Goal: Download file/media

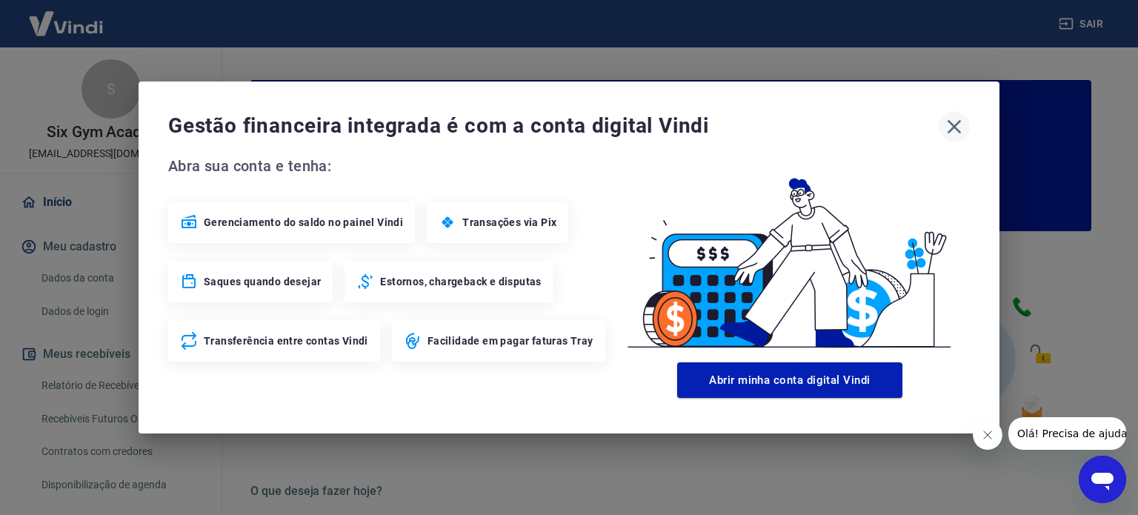
click at [965, 115] on icon "button" at bounding box center [954, 127] width 24 height 24
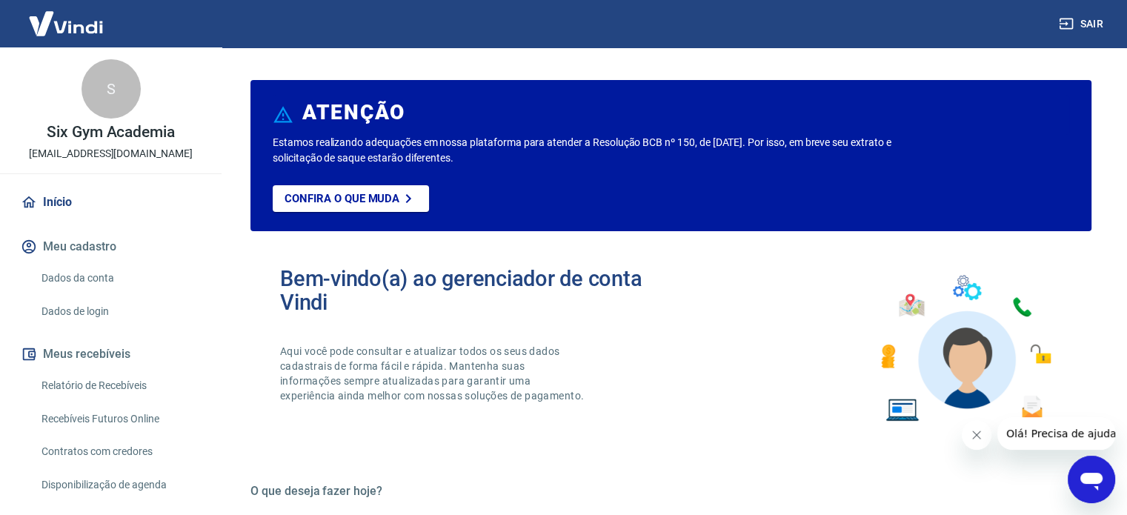
click at [122, 390] on link "Relatório de Recebíveis" at bounding box center [120, 385] width 168 height 30
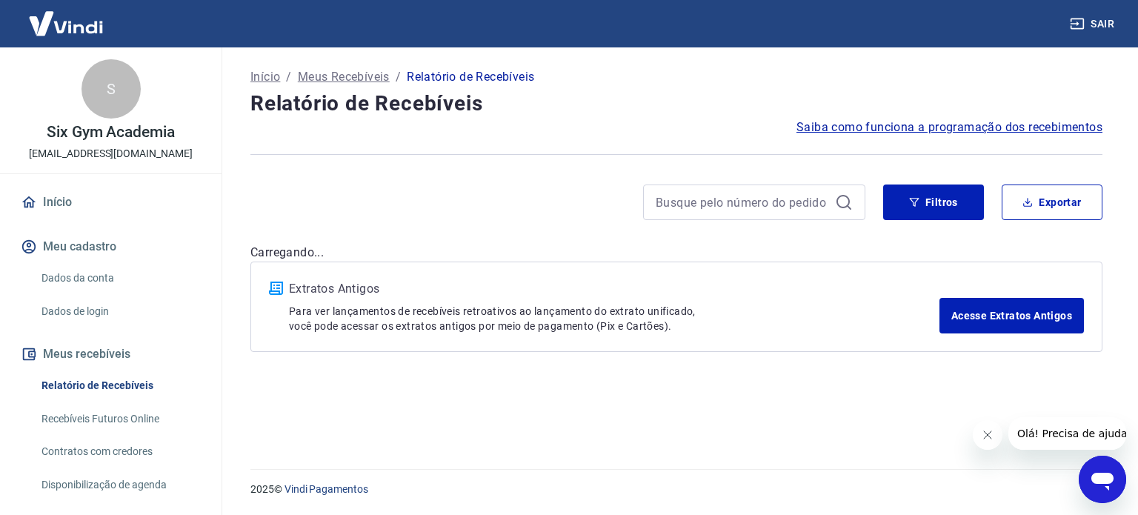
click at [1088, 178] on div "Início / Meus Recebíveis / Relatório de Recebíveis Relatório de Recebíveis Saib…" at bounding box center [677, 249] width 888 height 404
drag, startPoint x: 1070, startPoint y: 213, endPoint x: 1054, endPoint y: 208, distance: 17.1
click at [1070, 214] on button "Exportar" at bounding box center [1052, 202] width 101 height 36
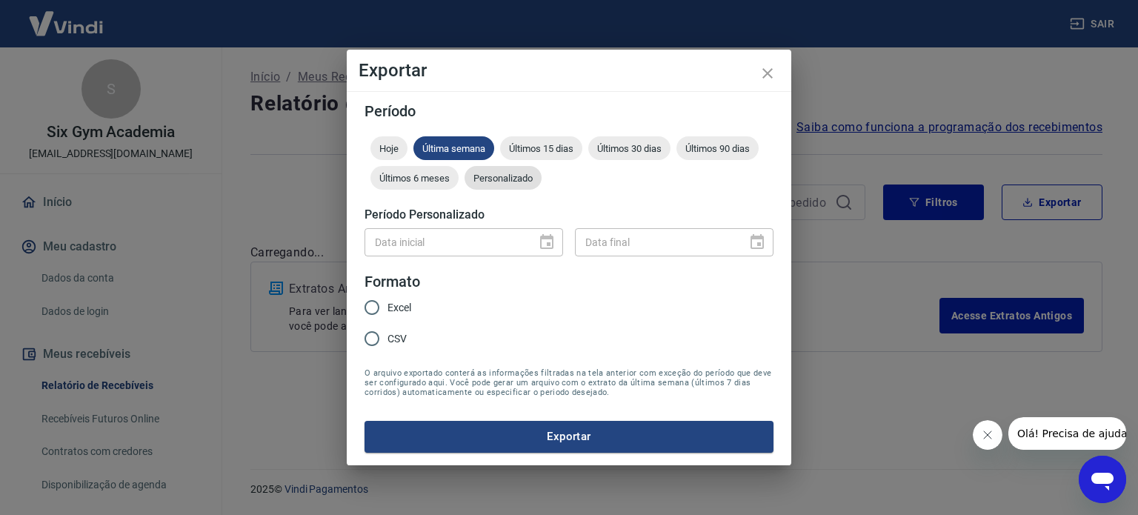
click at [509, 174] on span "Personalizado" at bounding box center [503, 178] width 77 height 11
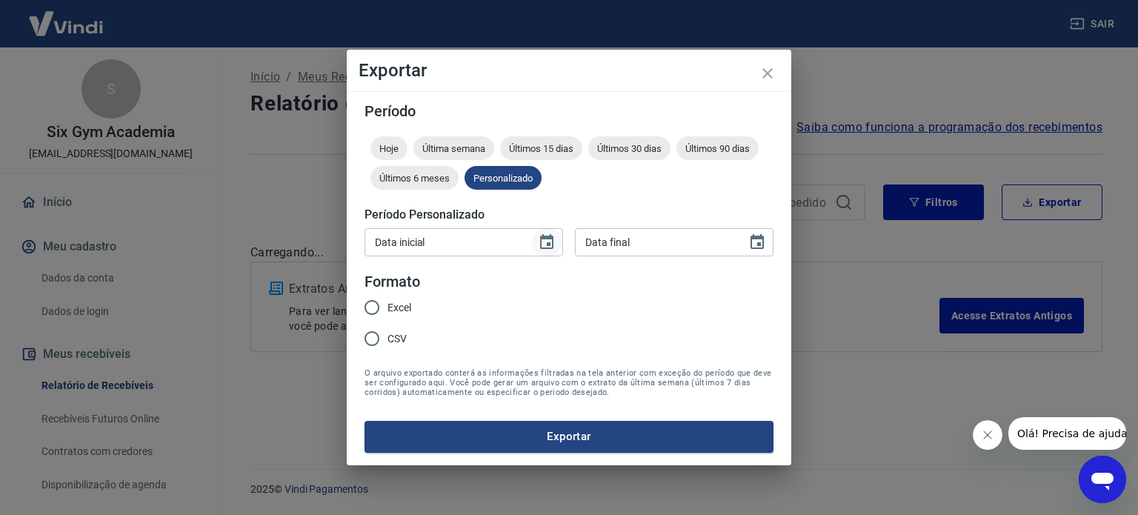
click at [555, 242] on icon "Choose date" at bounding box center [547, 242] width 18 height 18
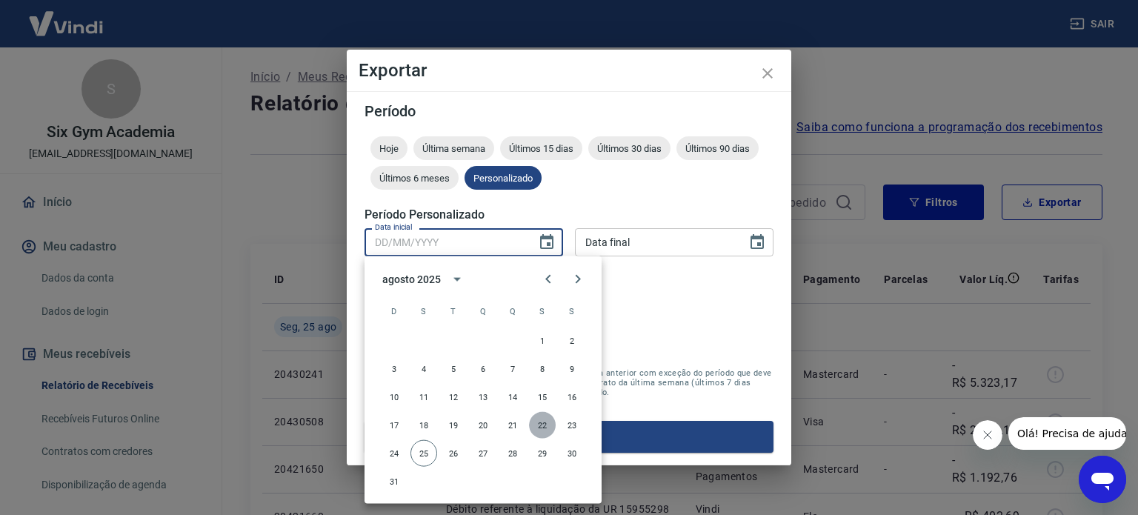
drag, startPoint x: 539, startPoint y: 424, endPoint x: 623, endPoint y: 350, distance: 111.8
click at [540, 423] on button "22" at bounding box center [542, 425] width 27 height 27
type input "22/08/2025"
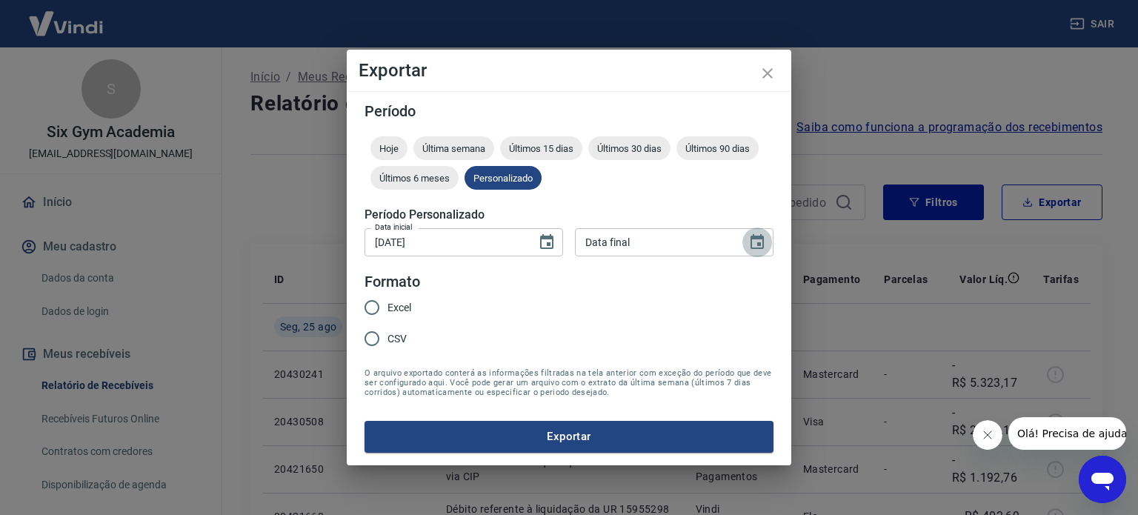
click at [751, 242] on icon "Choose date" at bounding box center [757, 241] width 13 height 15
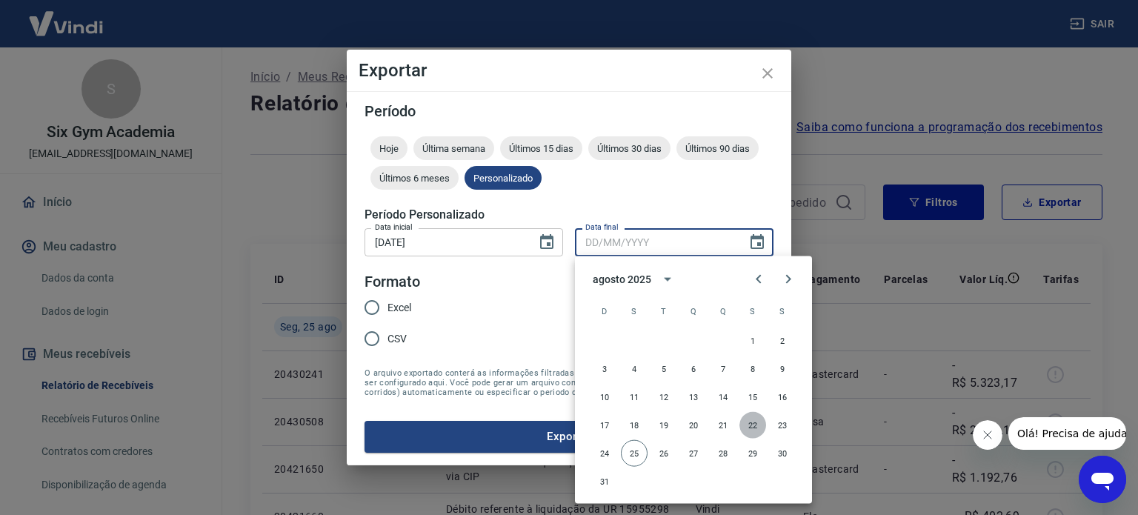
click at [749, 423] on button "22" at bounding box center [752, 425] width 27 height 27
type input "22/08/2025"
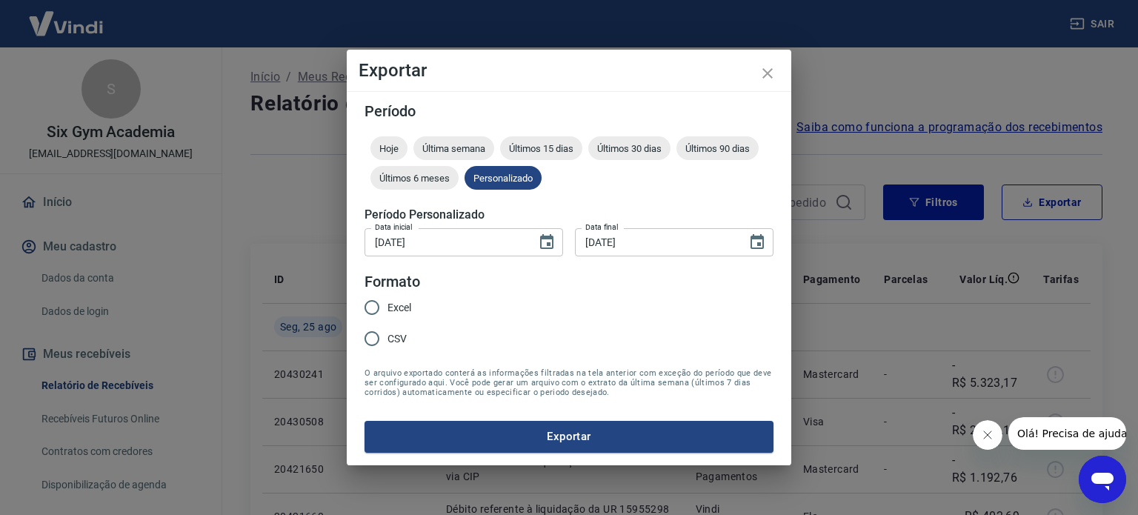
click at [389, 316] on label "Excel" at bounding box center [383, 307] width 55 height 31
click at [388, 316] on input "Excel" at bounding box center [371, 307] width 31 height 31
radio input "true"
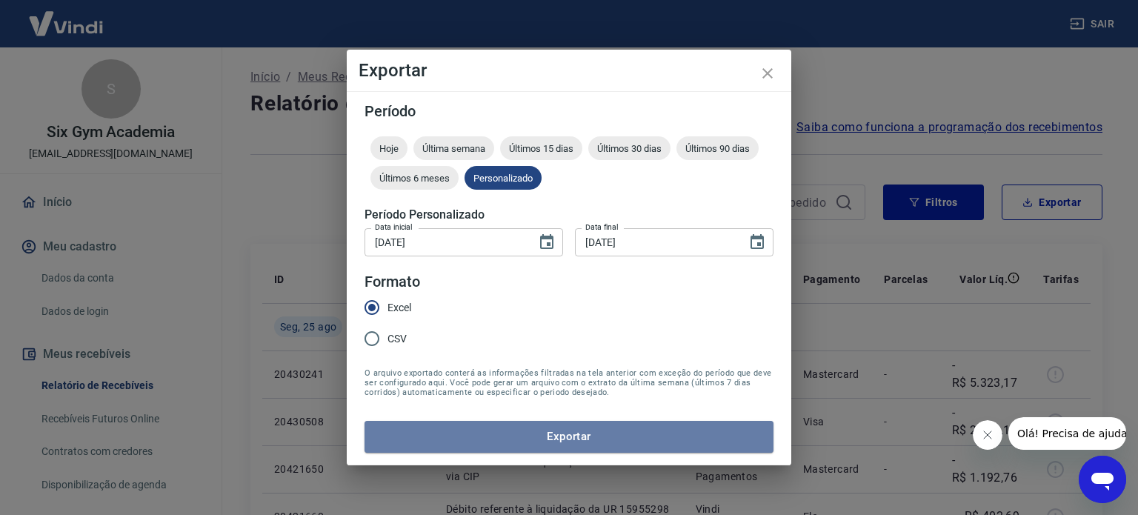
click at [501, 435] on button "Exportar" at bounding box center [569, 436] width 409 height 31
